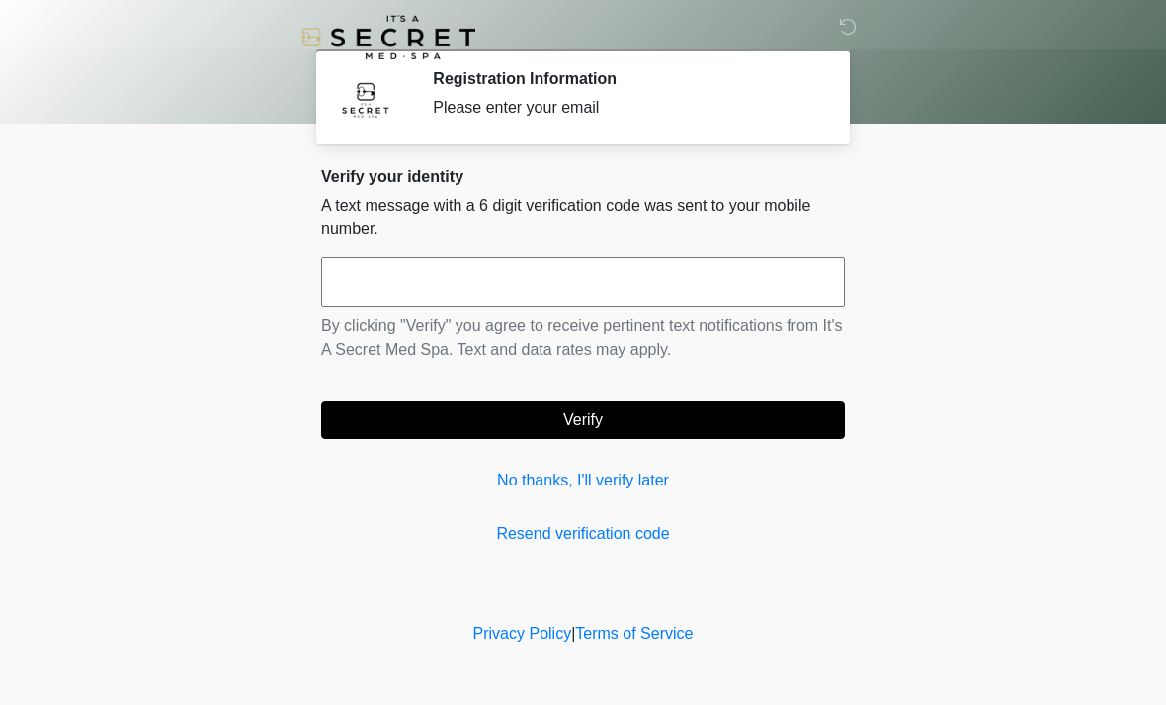
click at [561, 464] on div "Verify your identity A text message with a 6 digit verification code was sent t…" at bounding box center [583, 356] width 524 height 379
click at [701, 289] on input "text" at bounding box center [583, 281] width 524 height 49
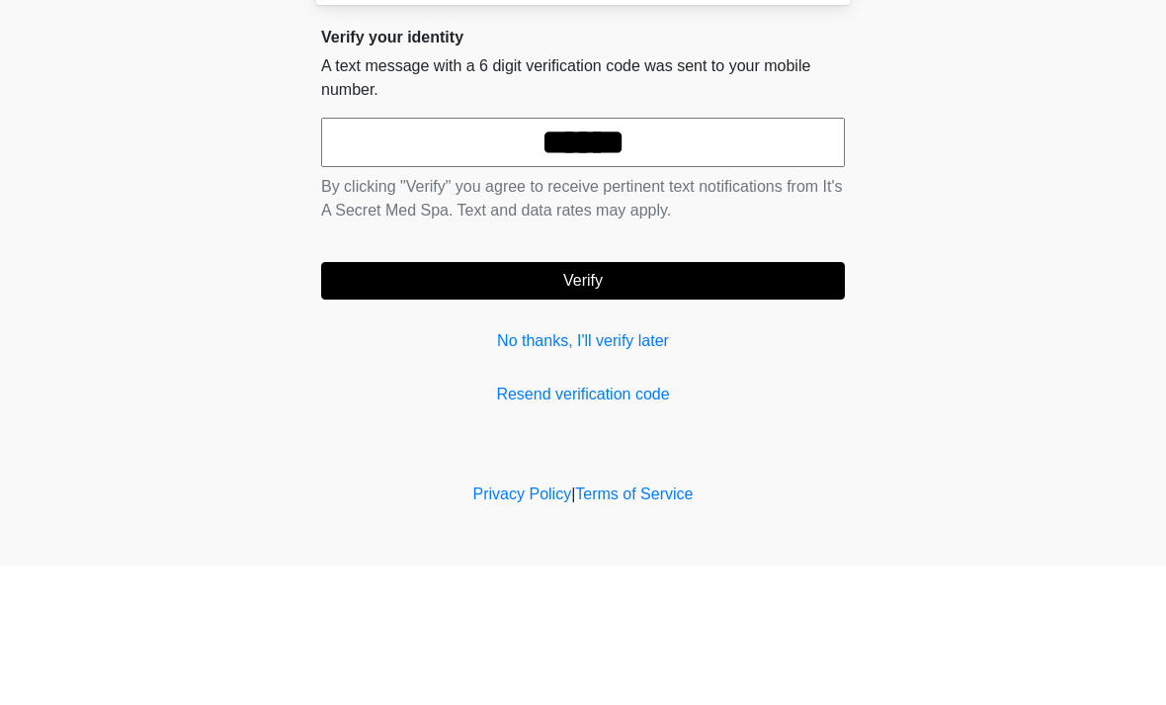
type input "******"
click at [668, 401] on button "Verify" at bounding box center [583, 420] width 524 height 38
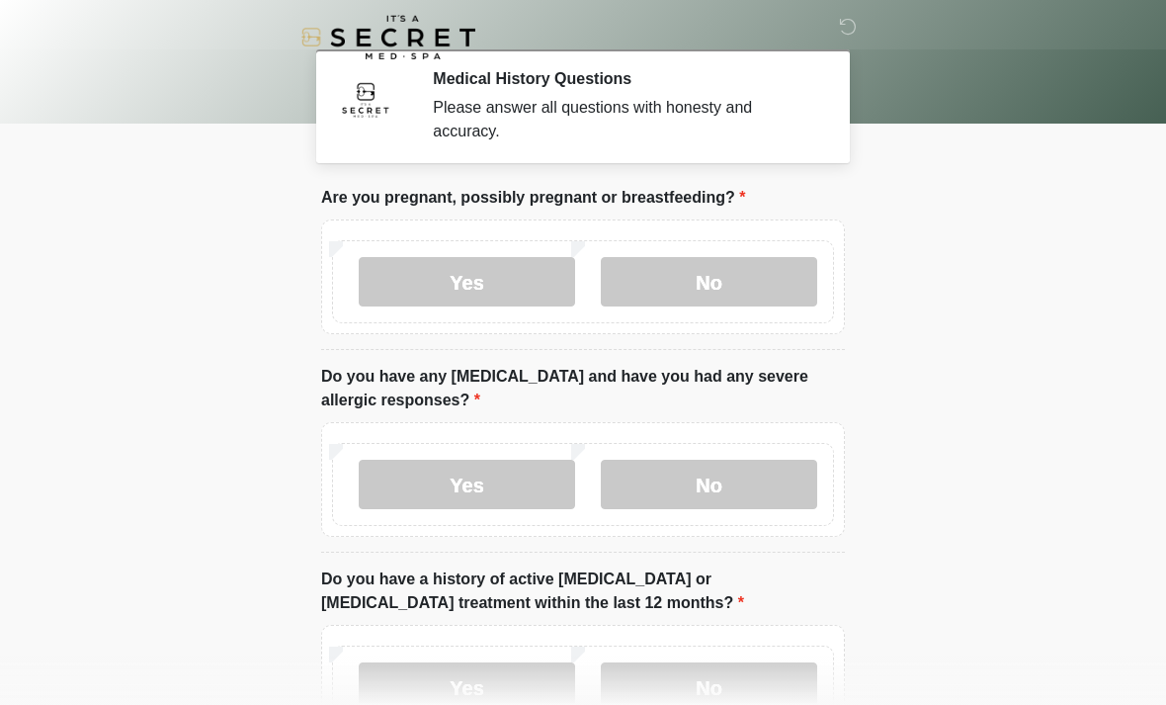
click at [772, 271] on label "No" at bounding box center [709, 281] width 216 height 49
click at [724, 478] on label "No" at bounding box center [709, 484] width 216 height 49
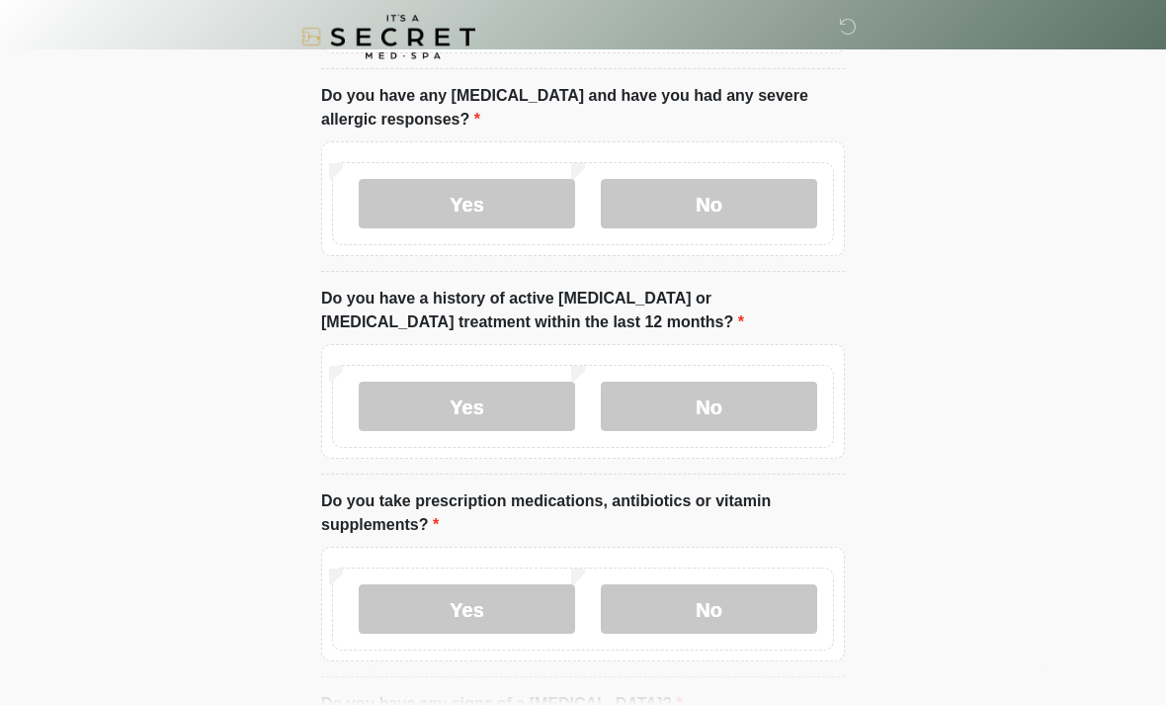
scroll to position [282, 0]
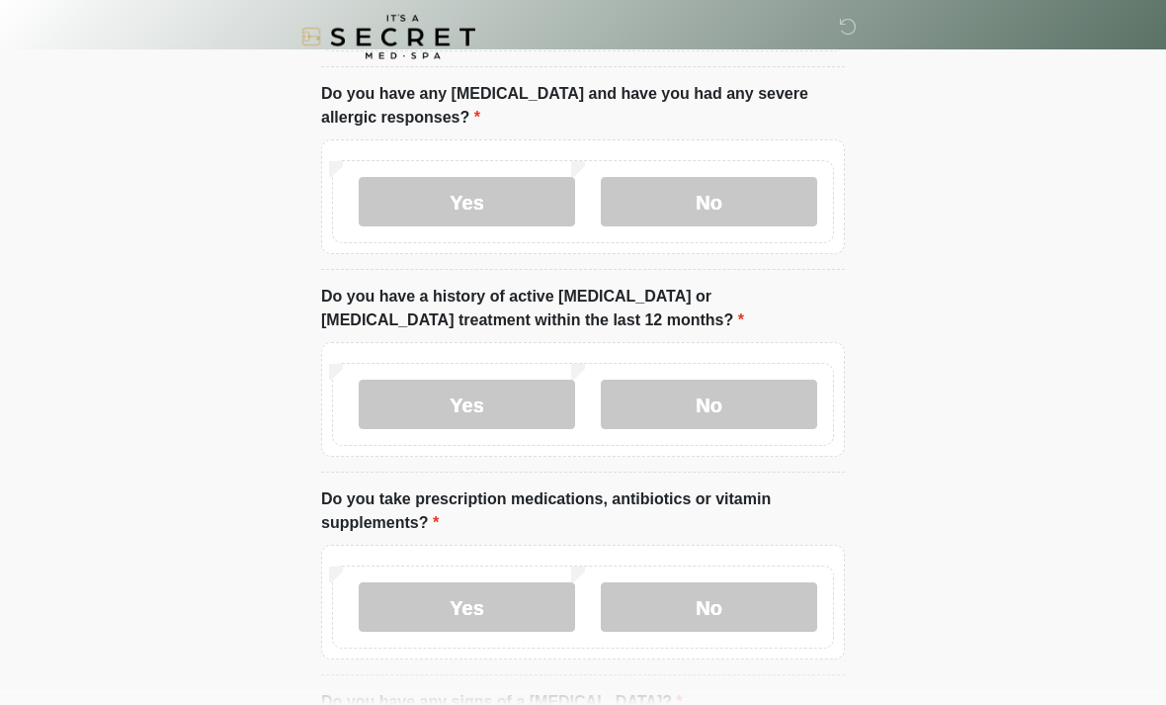
click at [746, 398] on label "No" at bounding box center [709, 404] width 216 height 49
click at [741, 596] on label "No" at bounding box center [709, 606] width 216 height 49
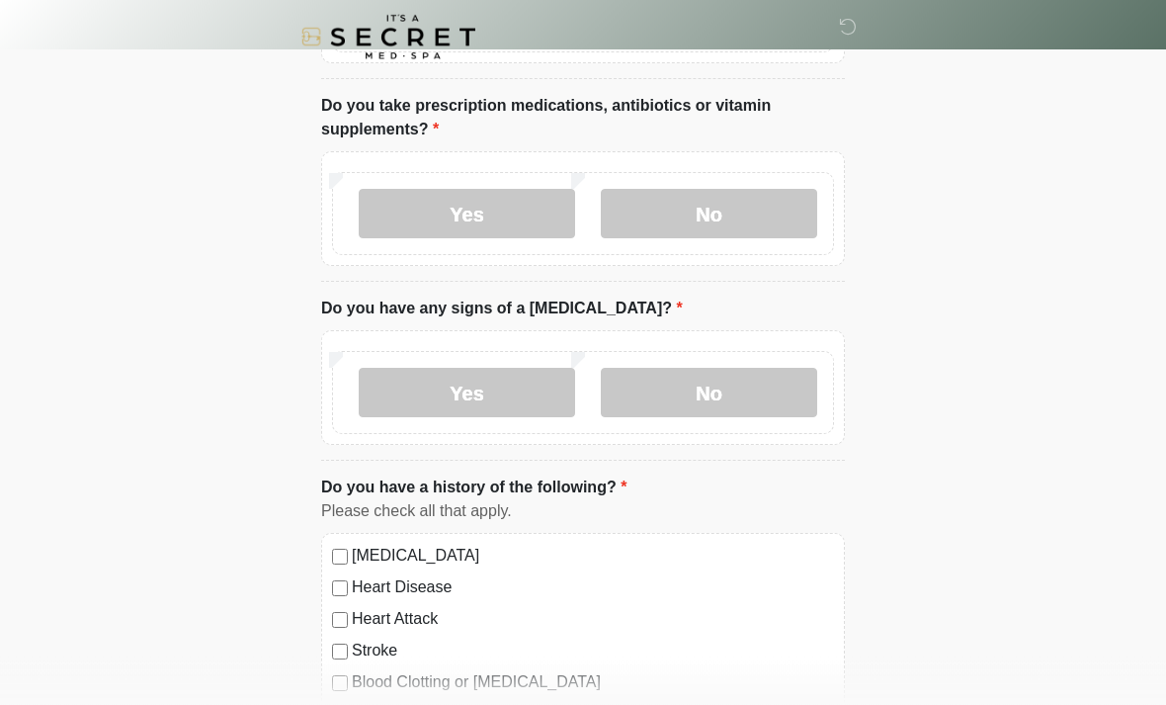
click at [748, 408] on label "No" at bounding box center [709, 393] width 216 height 49
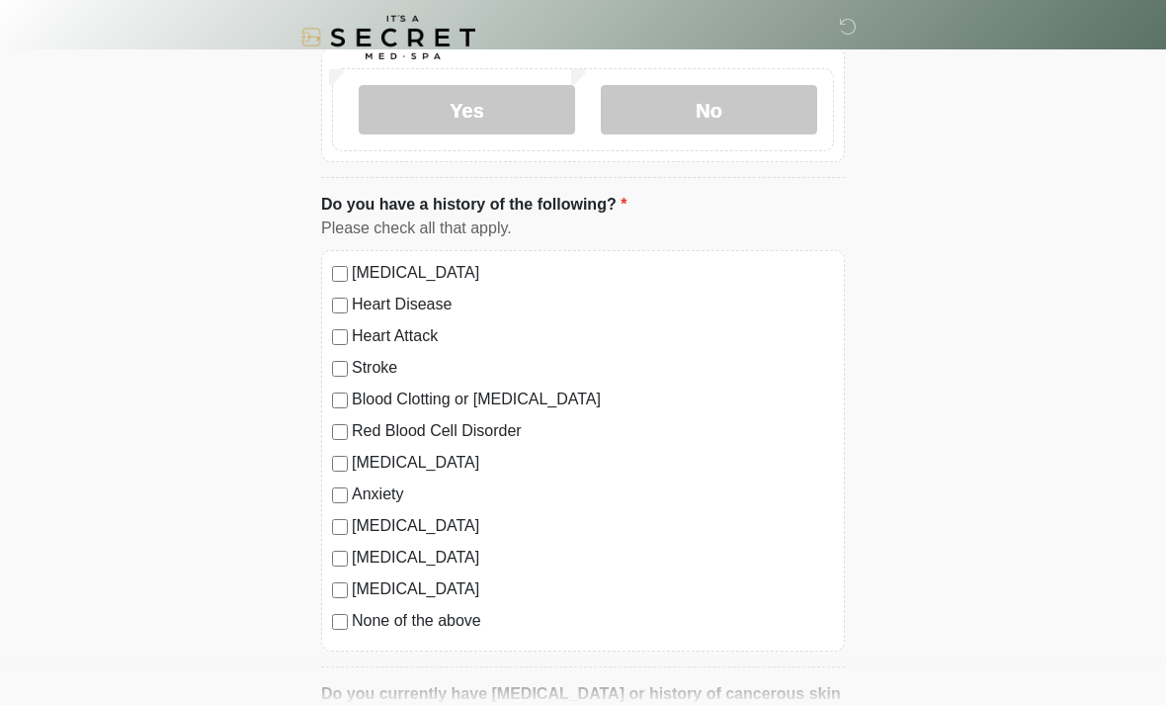
scroll to position [968, 0]
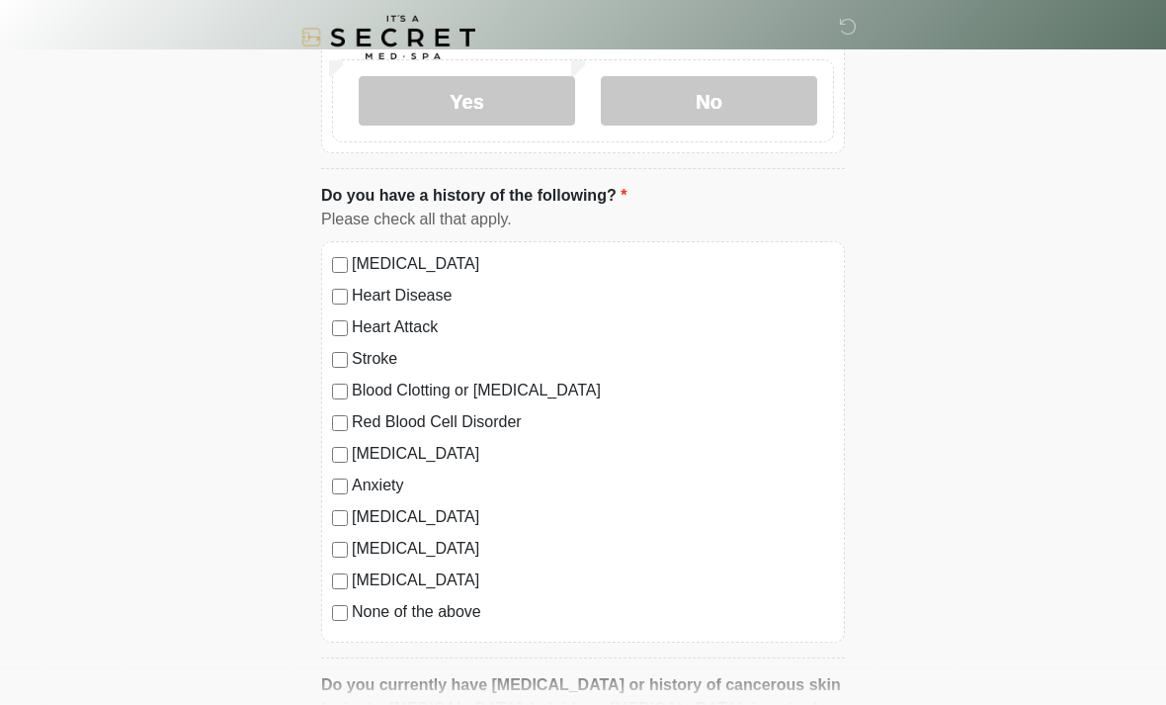
click at [390, 476] on label "Anxiety" at bounding box center [593, 485] width 482 height 24
click at [405, 442] on label "[MEDICAL_DATA]" at bounding box center [593, 454] width 482 height 24
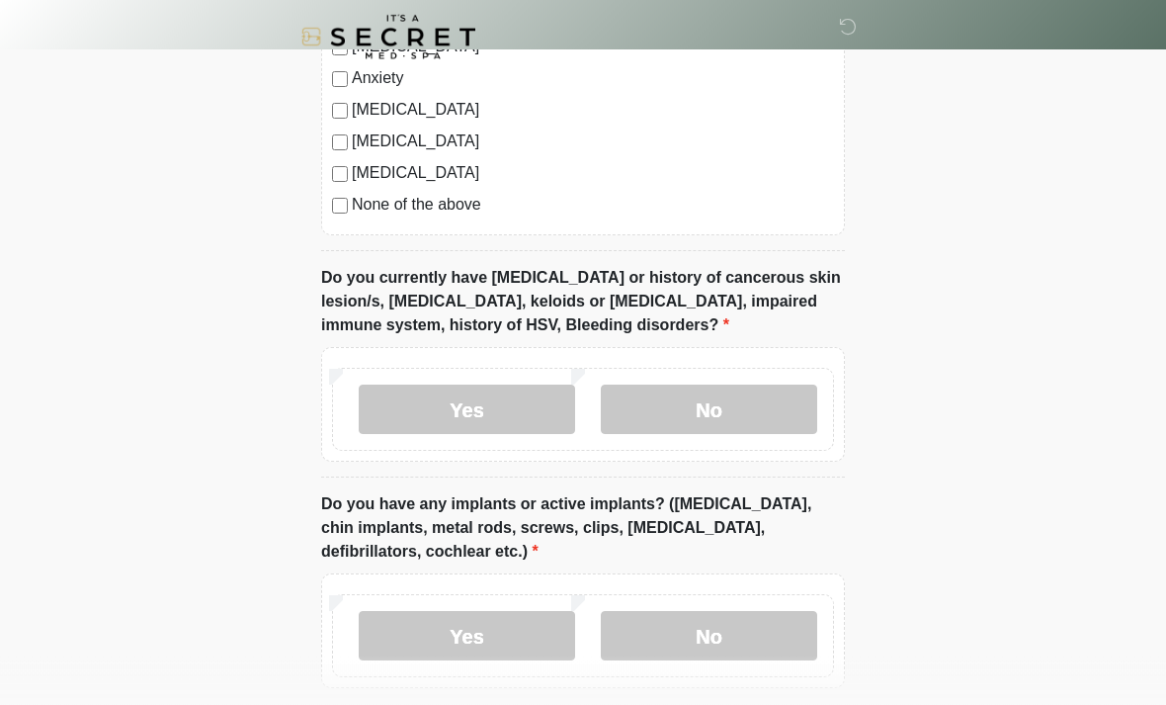
click at [754, 415] on label "No" at bounding box center [709, 409] width 216 height 49
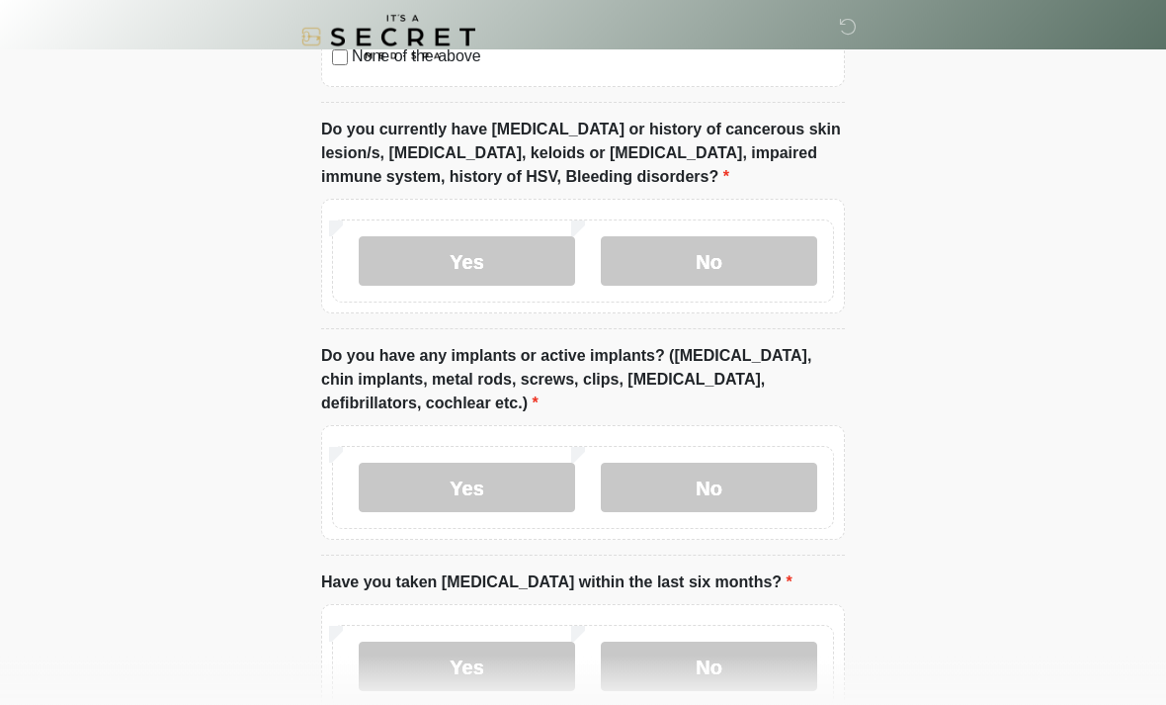
click at [774, 487] on label "No" at bounding box center [709, 488] width 216 height 49
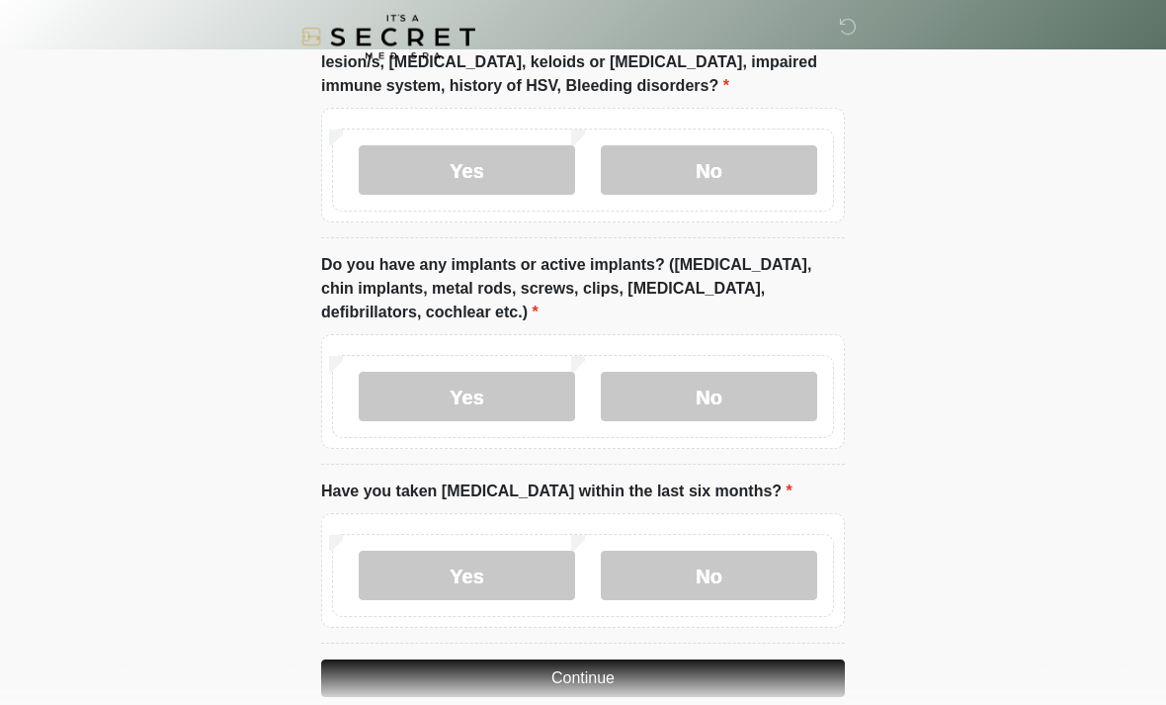
scroll to position [1646, 0]
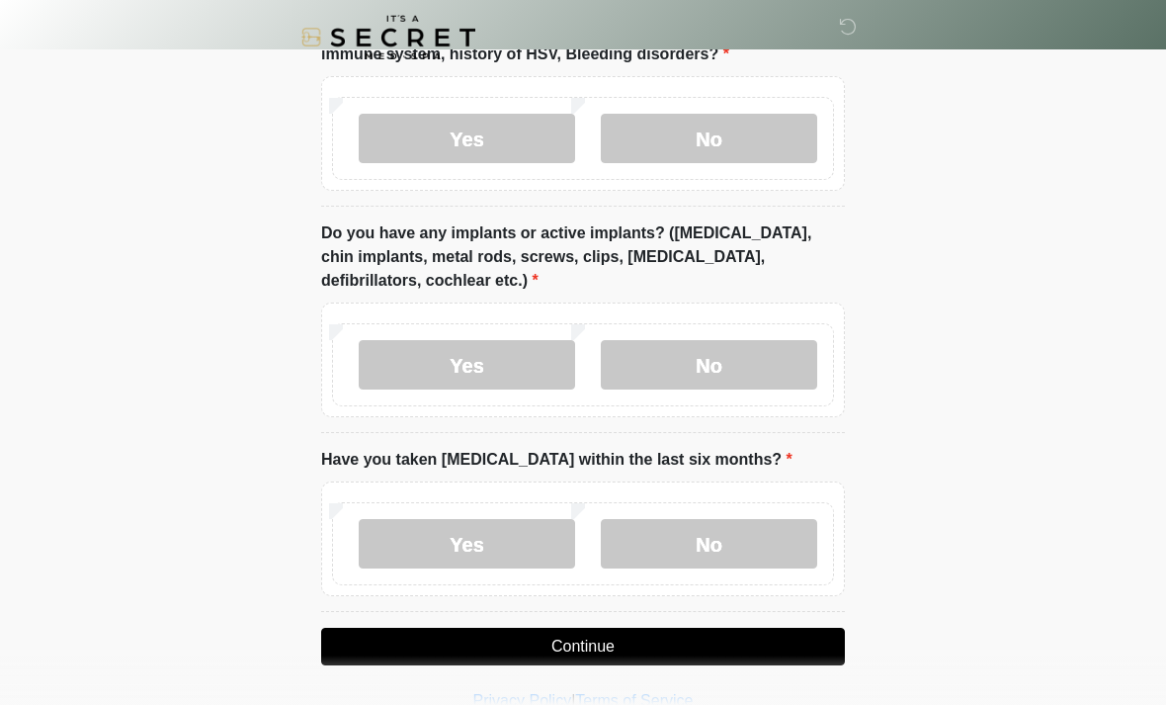
click at [739, 544] on label "No" at bounding box center [709, 543] width 216 height 49
click at [765, 648] on button "Continue" at bounding box center [583, 647] width 524 height 38
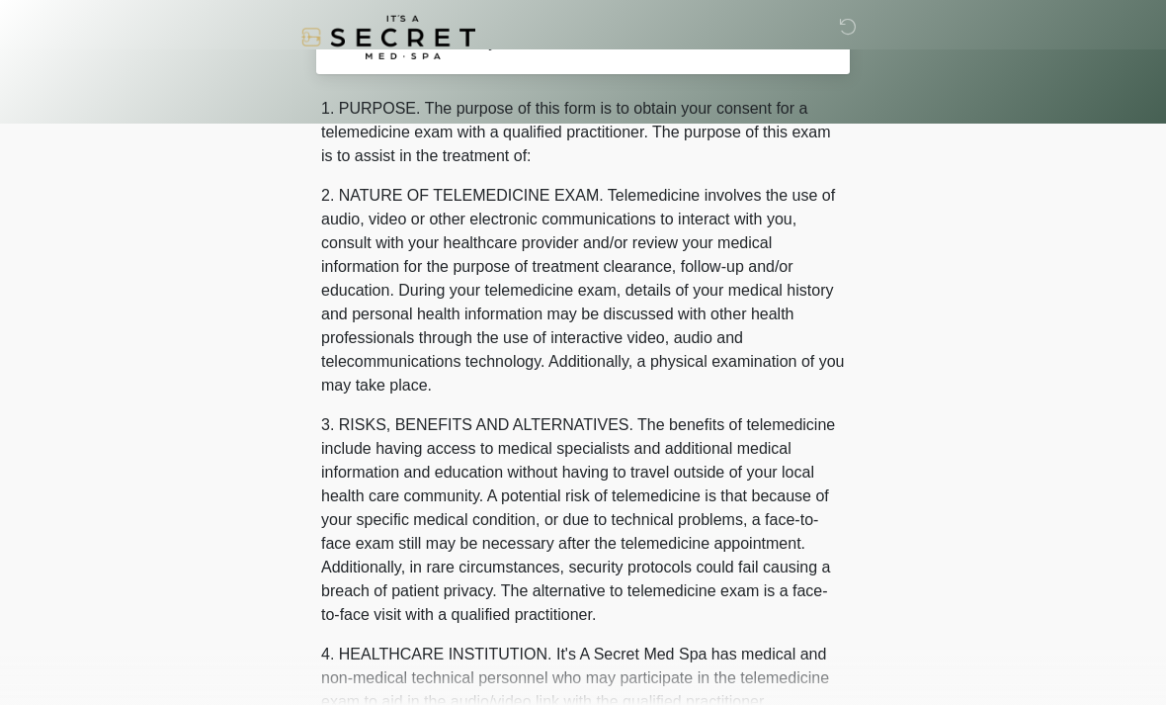
scroll to position [0, 0]
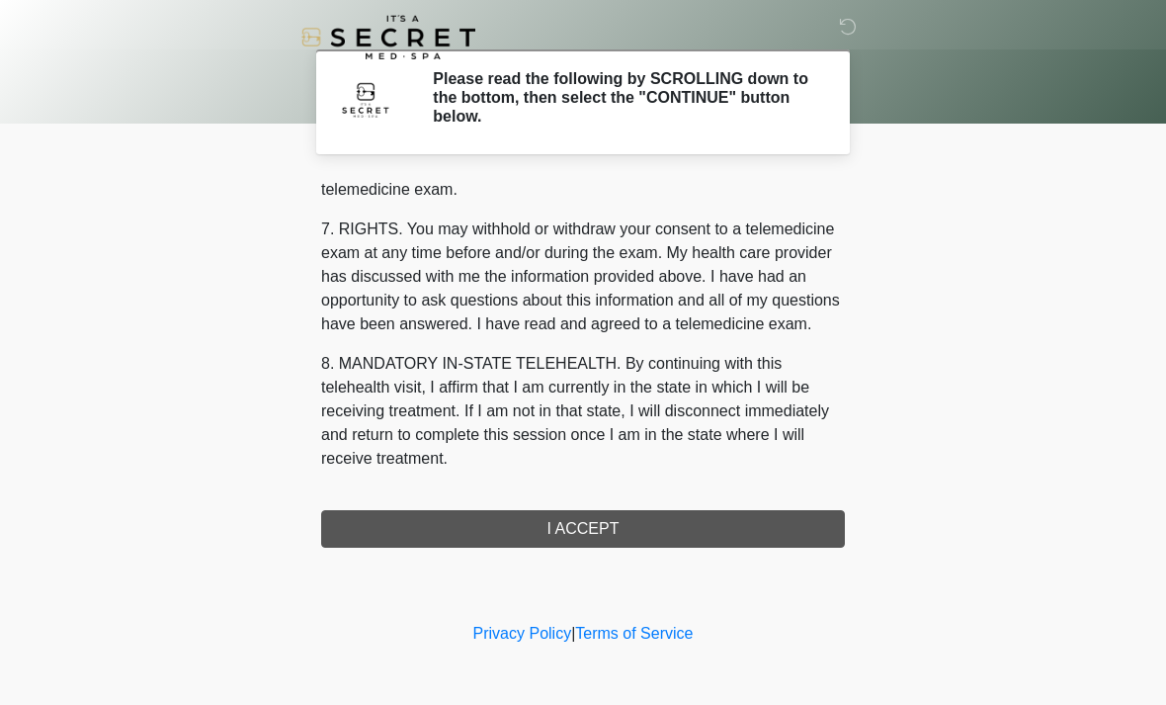
click at [734, 528] on div "1. PURPOSE. The purpose of this form is to obtain your consent for a telemedici…" at bounding box center [583, 362] width 524 height 371
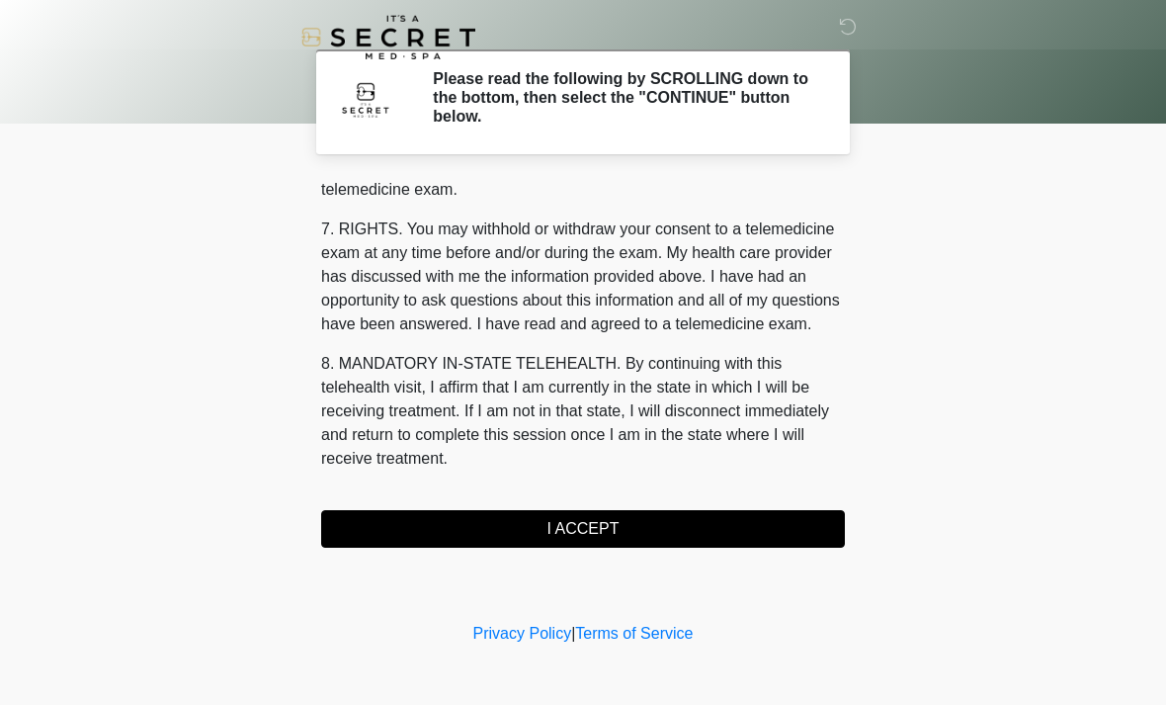
scroll to position [837, 0]
click at [762, 530] on button "I ACCEPT" at bounding box center [583, 529] width 524 height 38
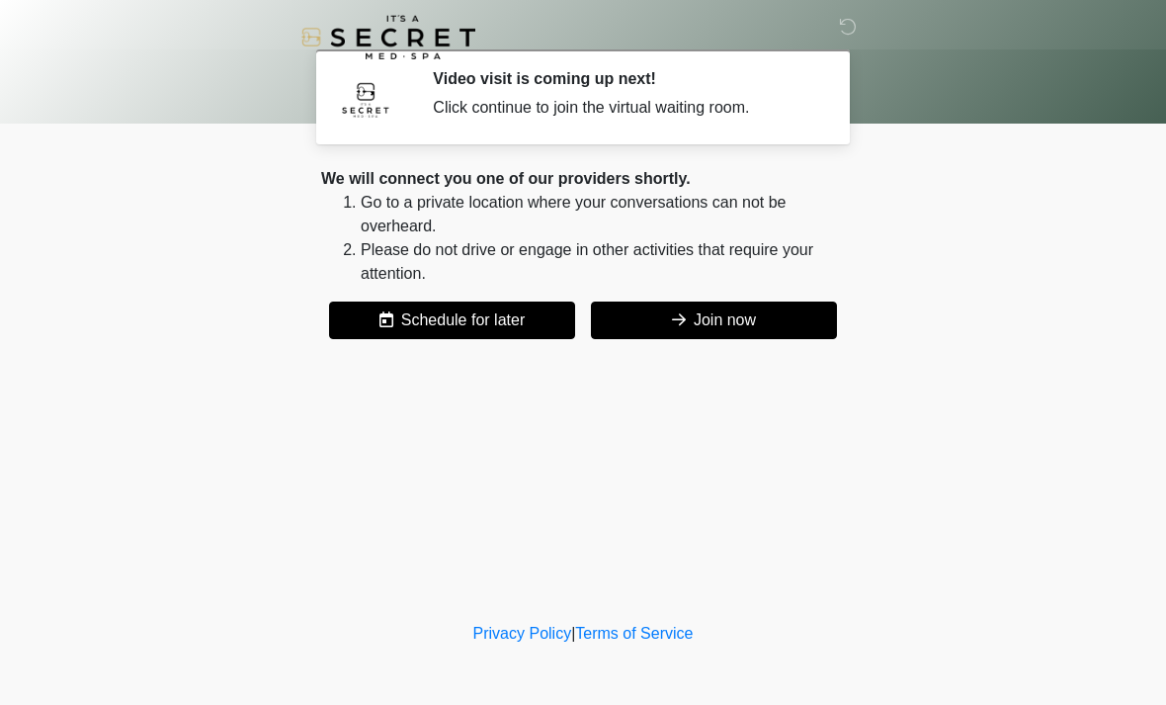
click at [769, 323] on button "Join now" at bounding box center [714, 320] width 246 height 38
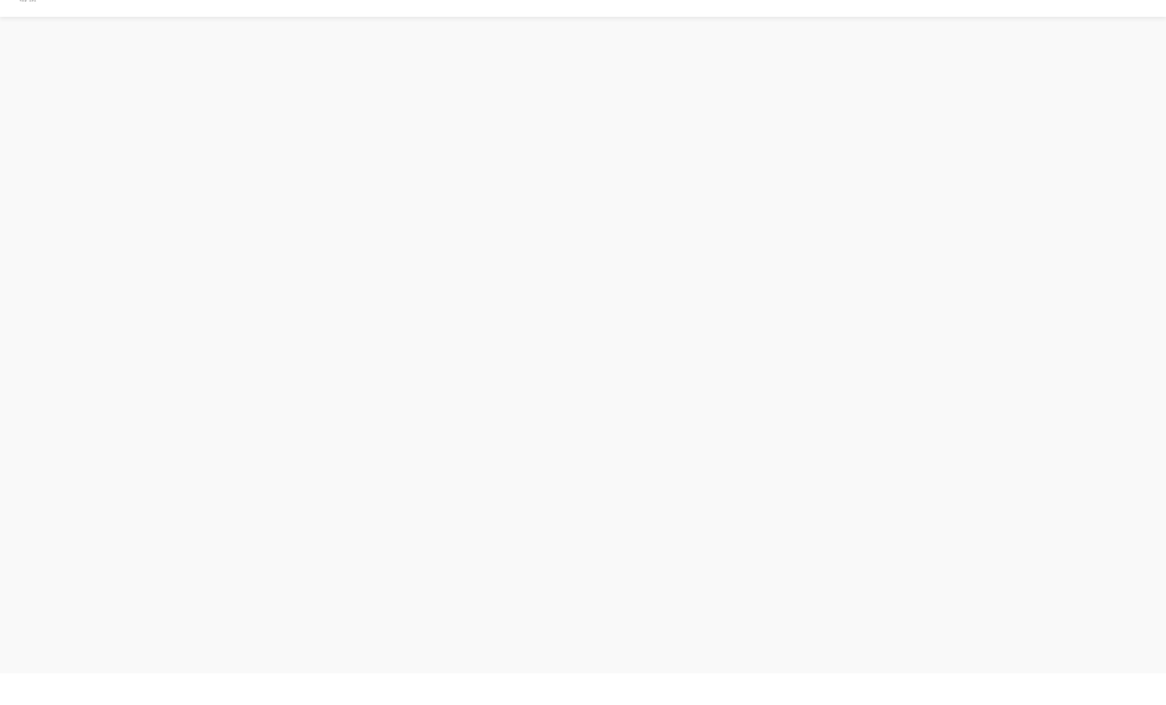
scroll to position [6, 0]
